Goal: Check status: Check status

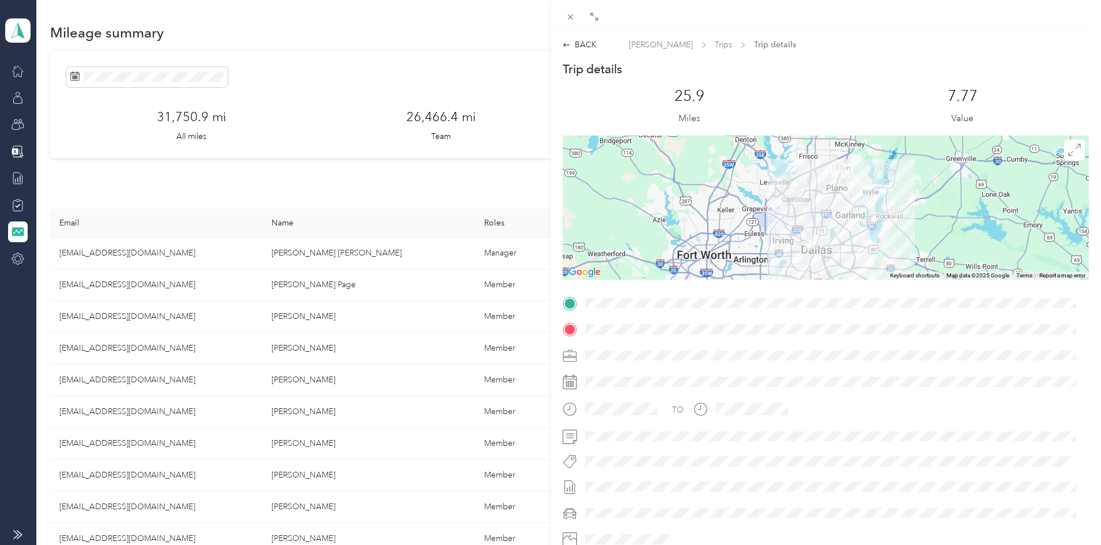
scroll to position [121, 0]
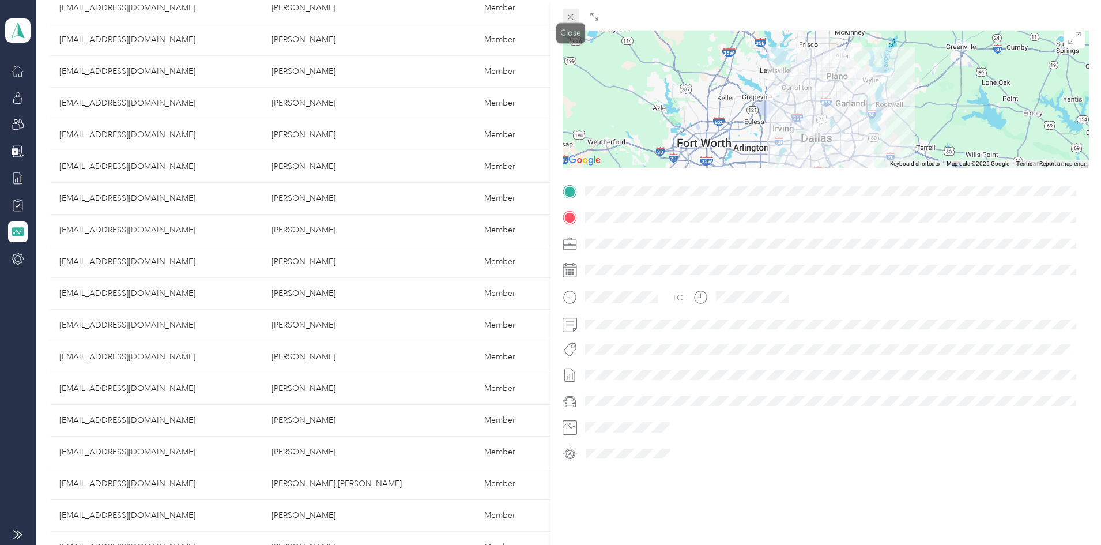
click at [575, 20] on icon at bounding box center [571, 17] width 10 height 10
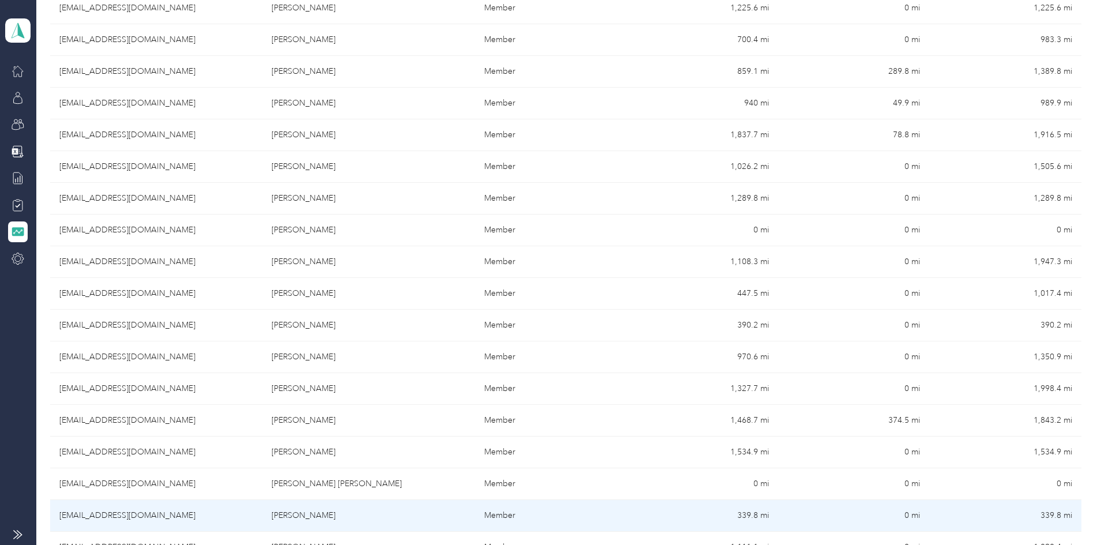
click at [224, 515] on td "[EMAIL_ADDRESS][DOMAIN_NAME]" at bounding box center [156, 516] width 212 height 32
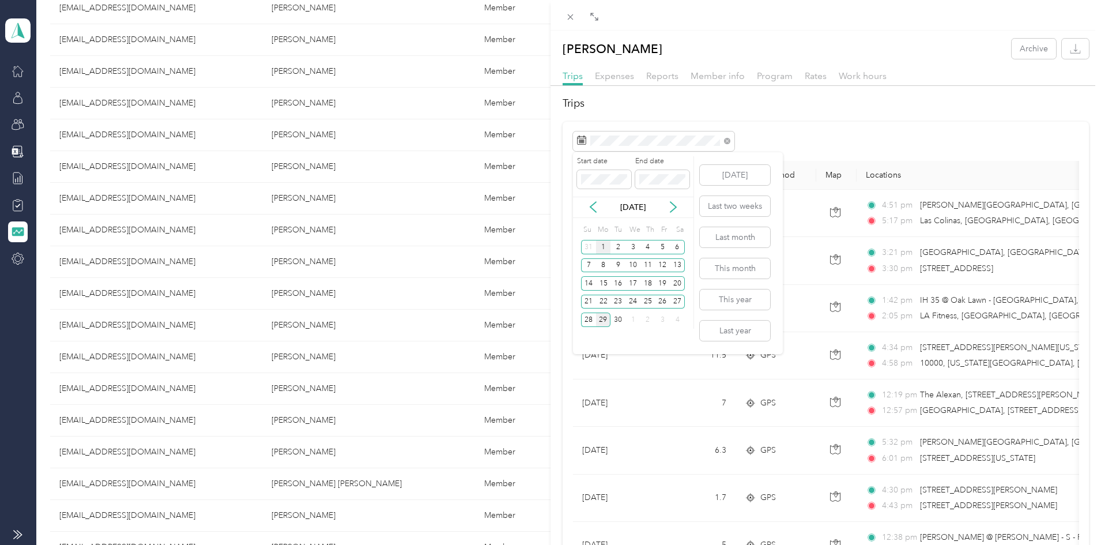
click at [600, 250] on div "1" at bounding box center [603, 247] width 15 height 14
click at [601, 320] on div "29" at bounding box center [603, 320] width 15 height 14
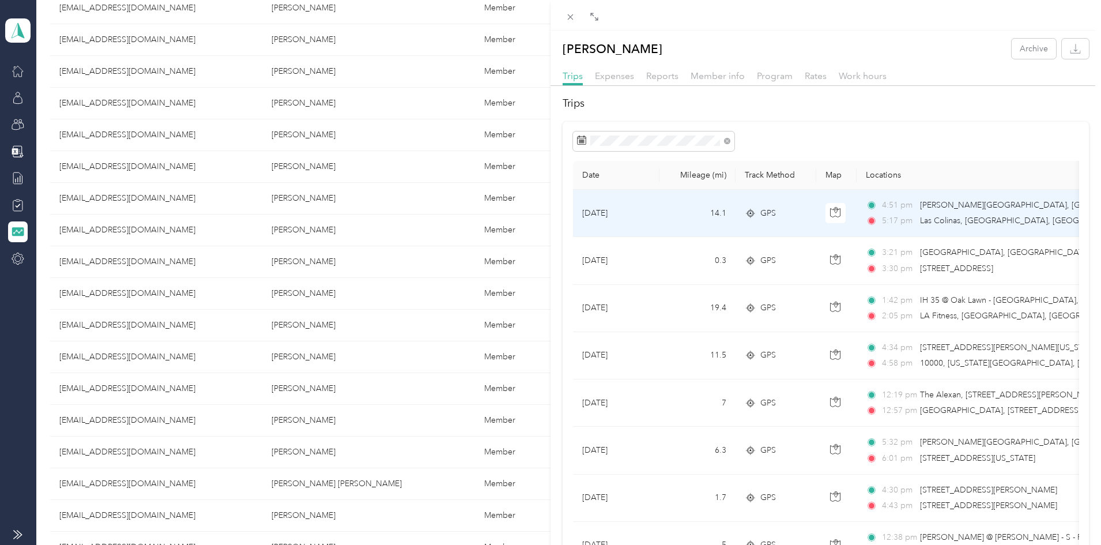
click at [948, 214] on div "4:51 pm [PERSON_NAME][GEOGRAPHIC_DATA], [GEOGRAPHIC_DATA][US_STATE], [GEOGRAPHI…" at bounding box center [987, 213] width 242 height 28
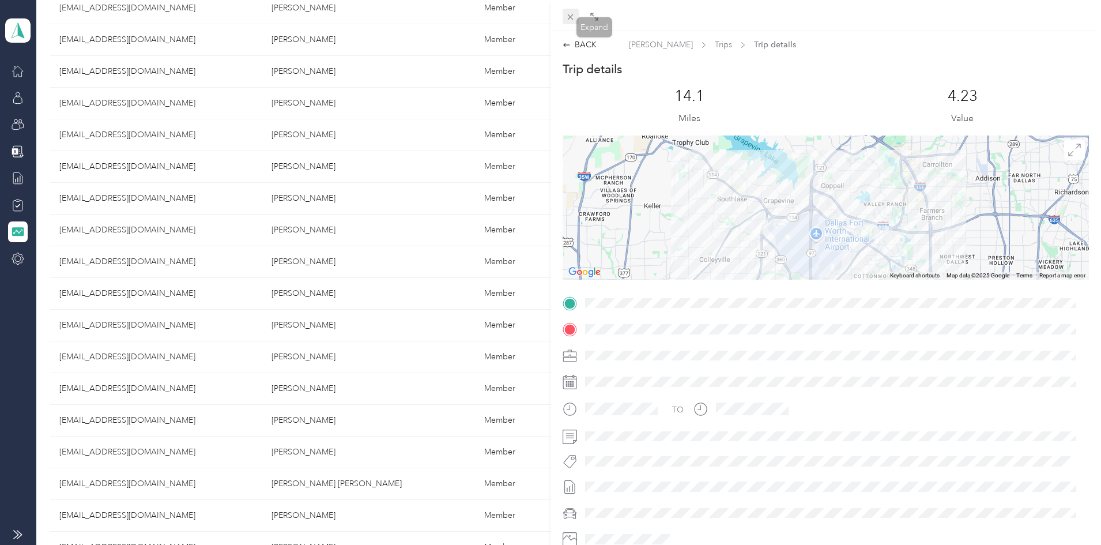
click at [569, 14] on icon at bounding box center [571, 17] width 10 height 10
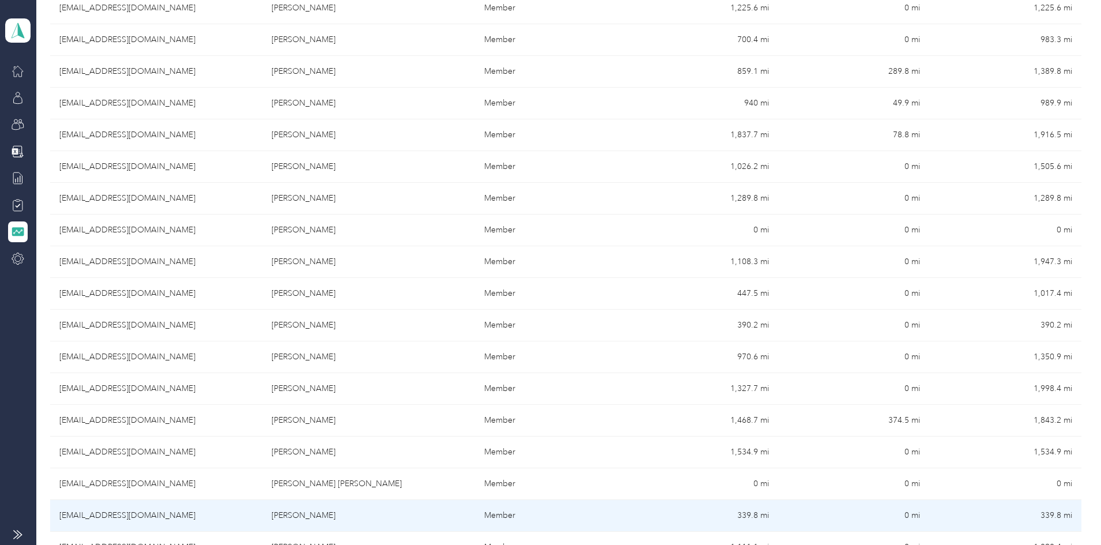
click at [167, 514] on td "[EMAIL_ADDRESS][DOMAIN_NAME]" at bounding box center [156, 516] width 212 height 32
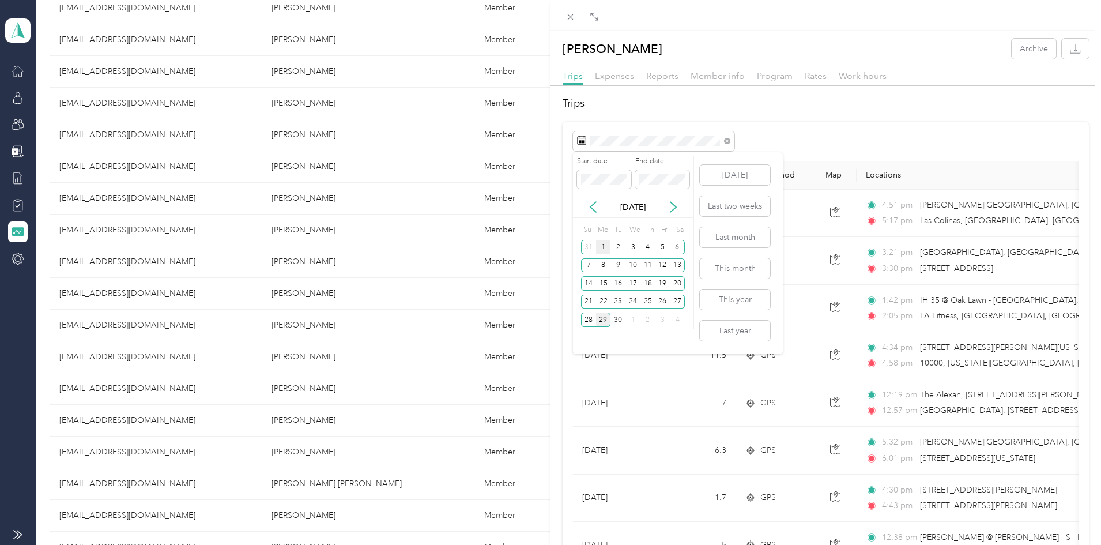
click at [604, 246] on div "1" at bounding box center [603, 247] width 15 height 14
click at [607, 320] on div "29" at bounding box center [603, 320] width 15 height 14
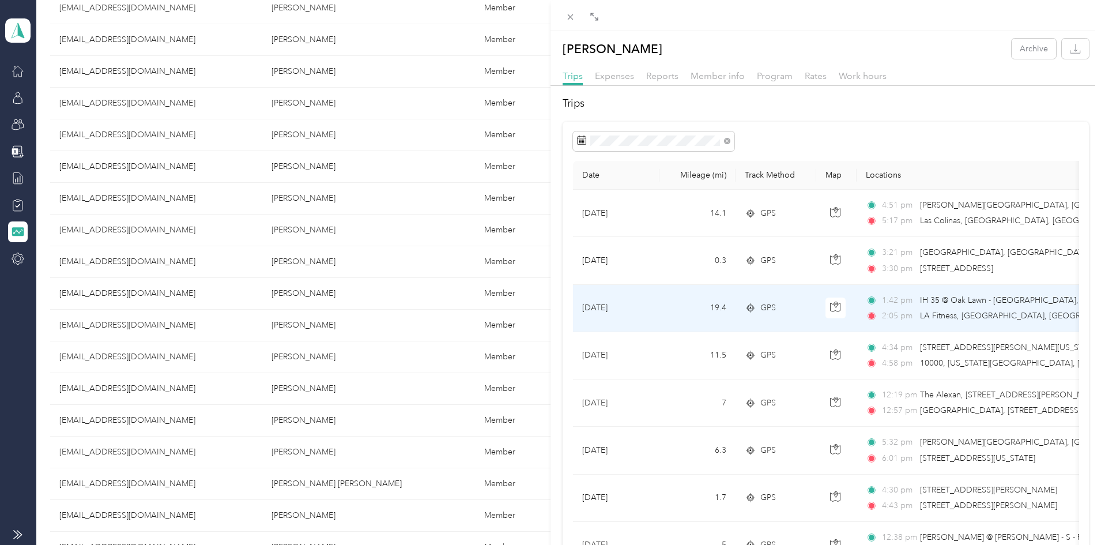
click at [729, 306] on td "19.4" at bounding box center [698, 308] width 76 height 47
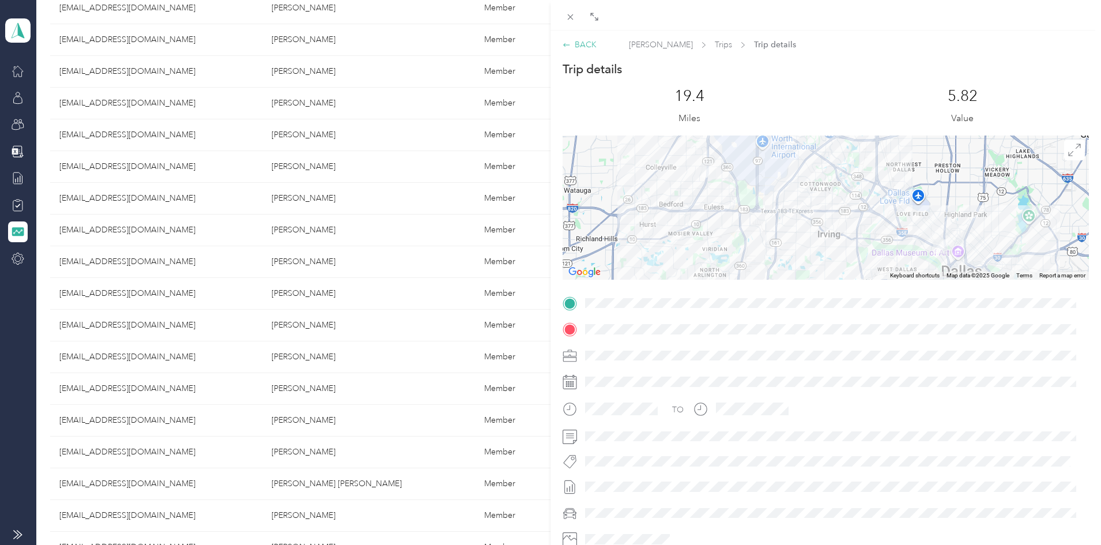
click at [572, 46] on div "BACK" at bounding box center [580, 45] width 34 height 12
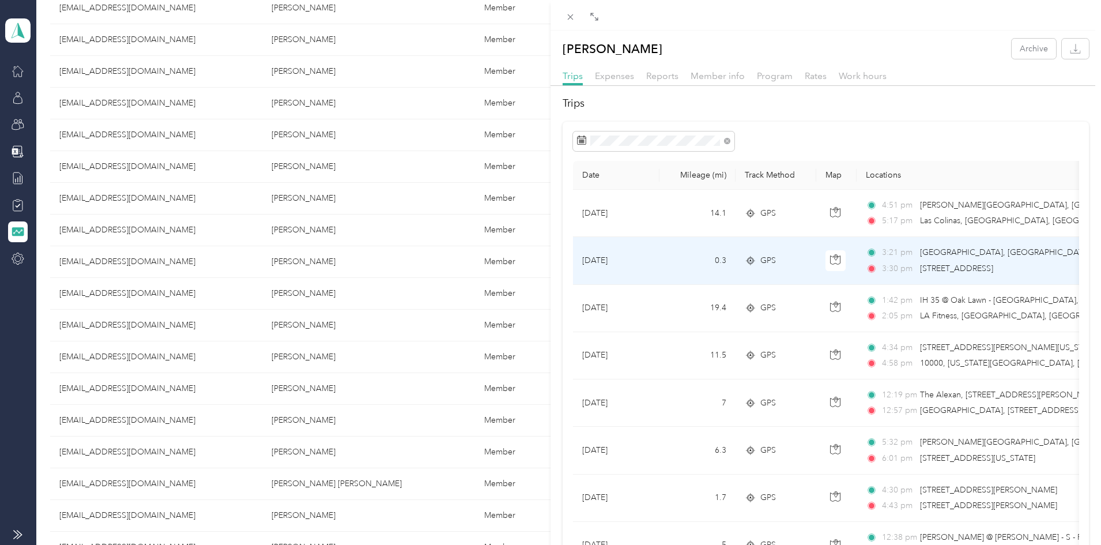
click at [928, 253] on span "[GEOGRAPHIC_DATA], [GEOGRAPHIC_DATA]" at bounding box center [1005, 252] width 171 height 10
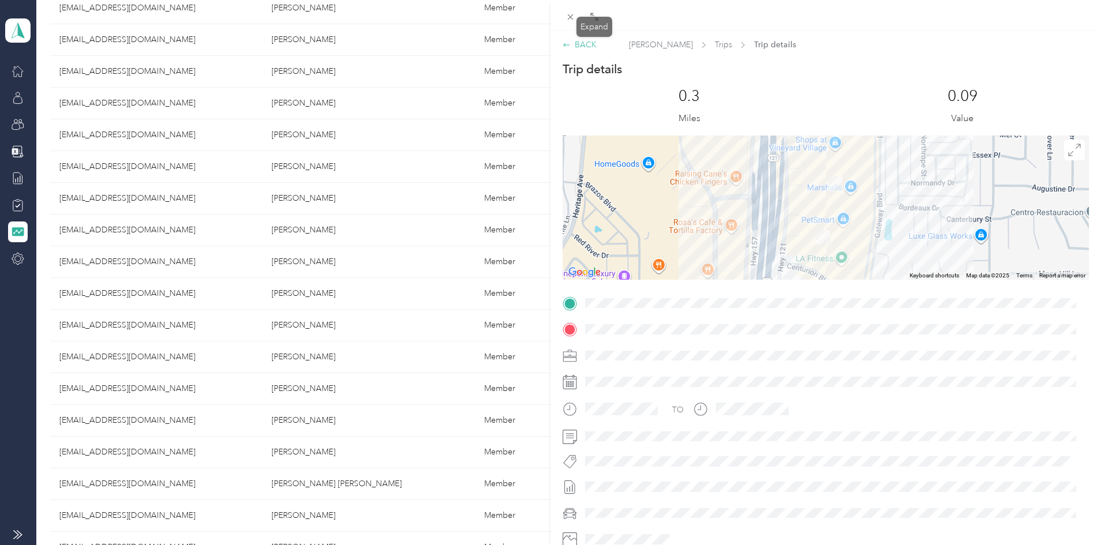
click at [566, 44] on icon at bounding box center [567, 45] width 8 height 8
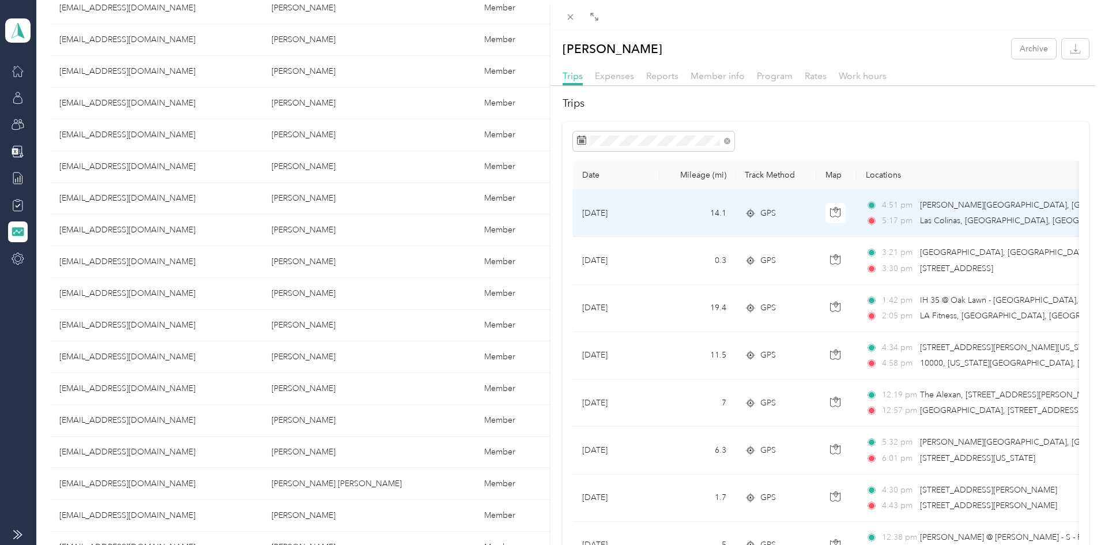
click at [928, 223] on span "Las Colinas, [GEOGRAPHIC_DATA], [GEOGRAPHIC_DATA], [US_STATE], 75039, [GEOGRAPH…" at bounding box center [1109, 221] width 378 height 10
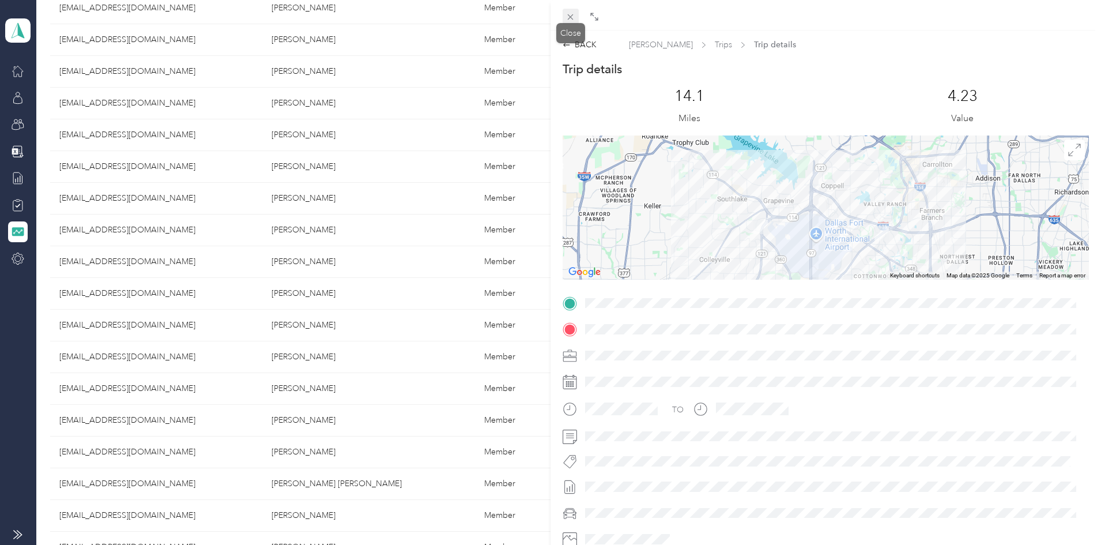
click at [570, 17] on icon at bounding box center [571, 17] width 6 height 6
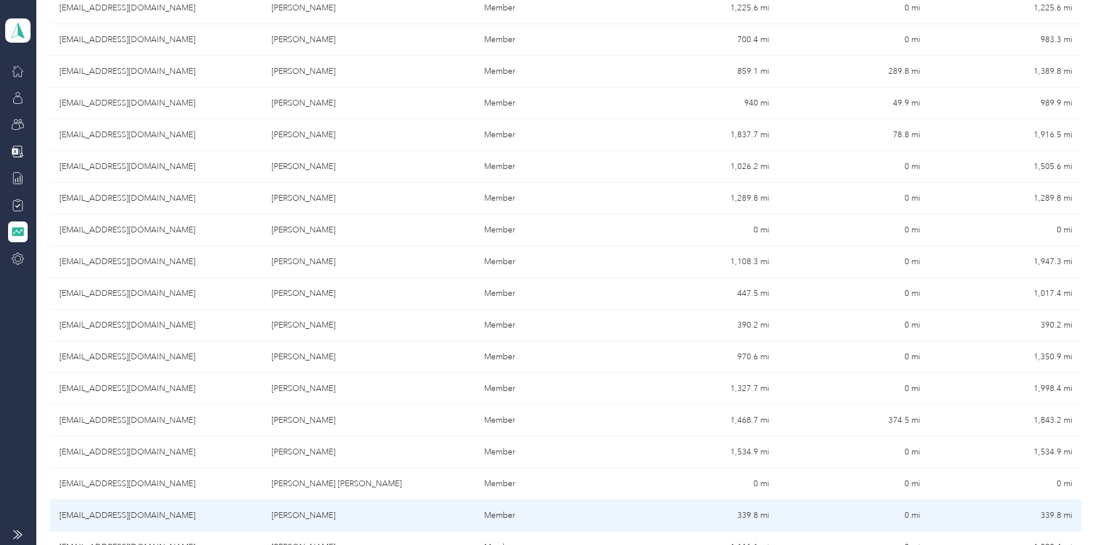
click at [213, 514] on td "[EMAIL_ADDRESS][DOMAIN_NAME]" at bounding box center [156, 516] width 212 height 32
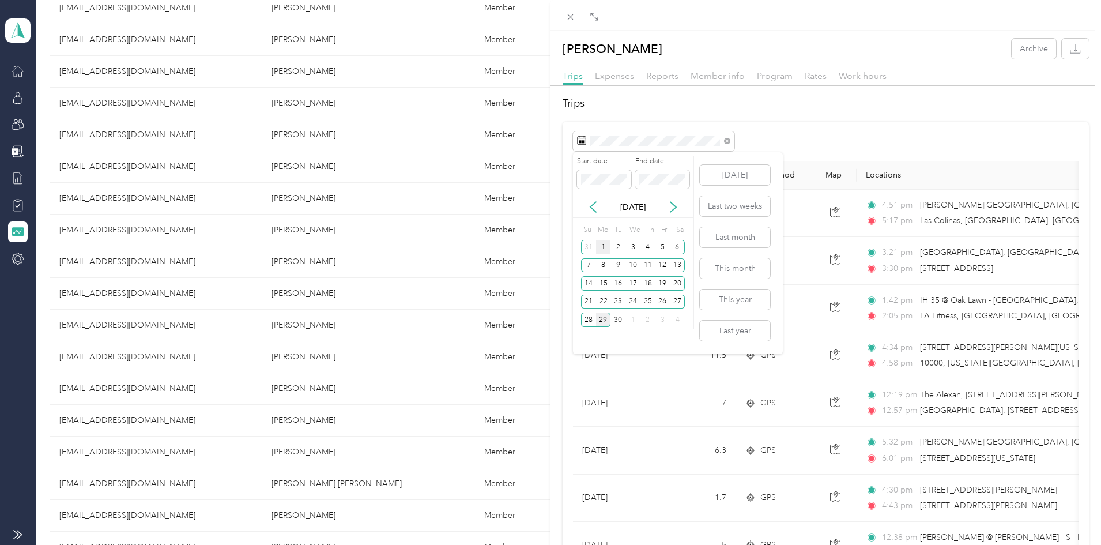
click at [602, 248] on div "1" at bounding box center [603, 247] width 15 height 14
click at [603, 319] on div "29" at bounding box center [603, 320] width 15 height 14
